Goal: Navigation & Orientation: Find specific page/section

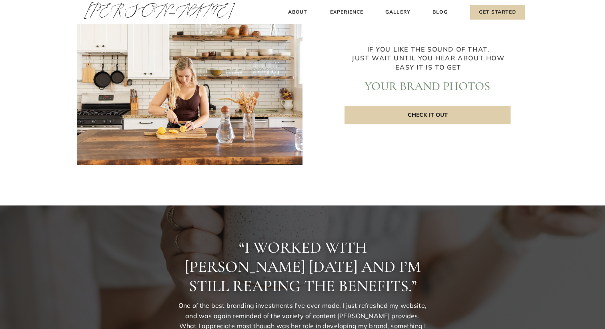
scroll to position [1789, 0]
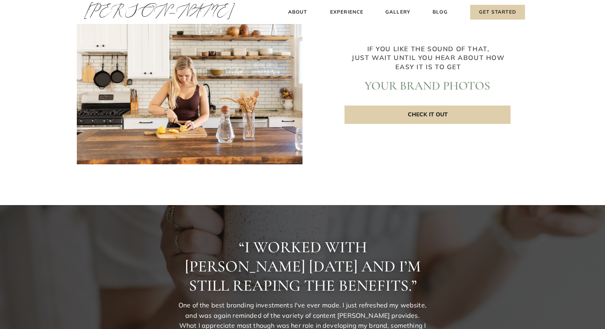
click at [411, 112] on p "Check it out" at bounding box center [428, 115] width 166 height 18
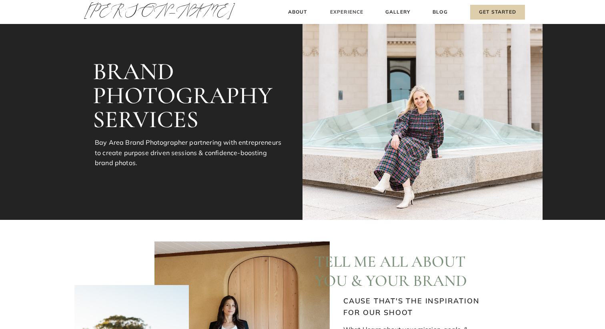
click at [350, 12] on h3 "Experience" at bounding box center [347, 12] width 36 height 8
click at [400, 10] on h3 "Gallery" at bounding box center [398, 12] width 27 height 8
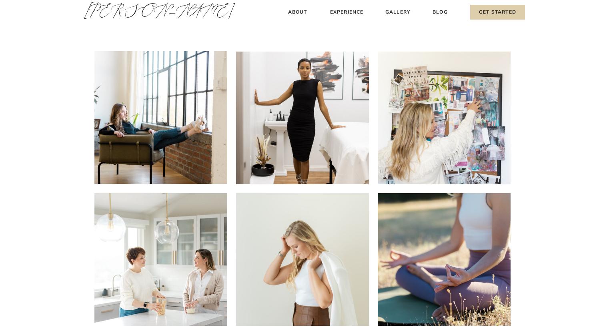
click at [128, 13] on h3 "[PERSON_NAME]" at bounding box center [121, 13] width 74 height 27
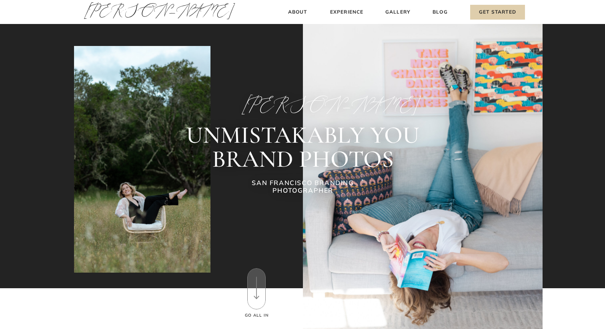
click at [30, 22] on div at bounding box center [302, 147] width 605 height 282
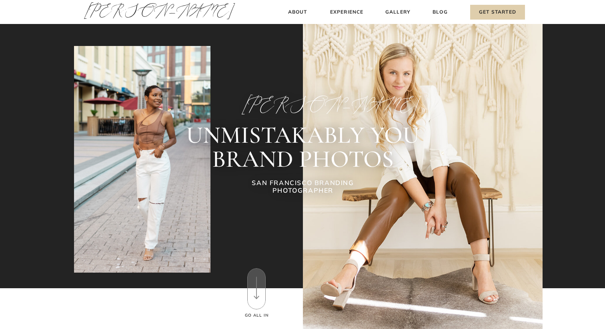
scroll to position [0, 0]
